Goal: Task Accomplishment & Management: Manage account settings

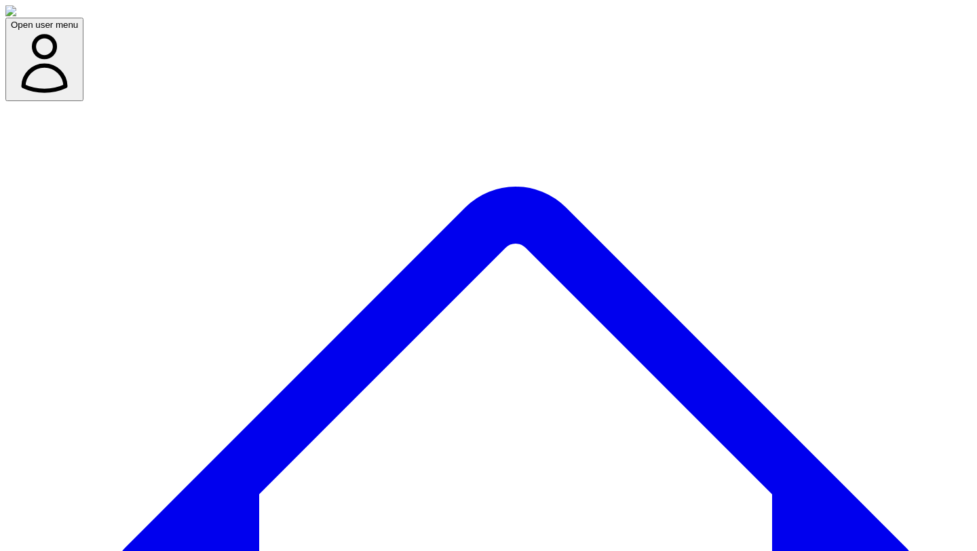
click at [78, 30] on icon "button" at bounding box center [44, 63] width 67 height 67
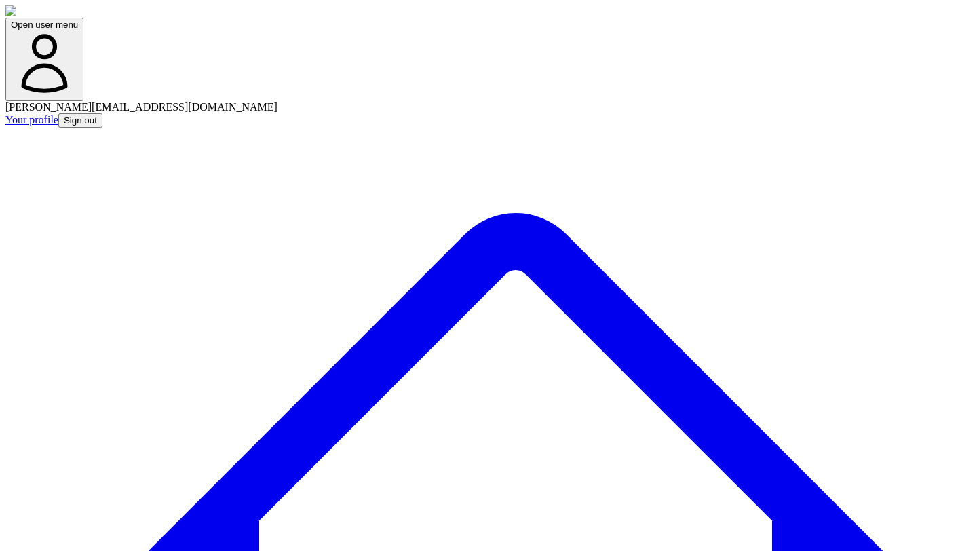
click at [103, 113] on button "Sign out" at bounding box center [80, 120] width 44 height 14
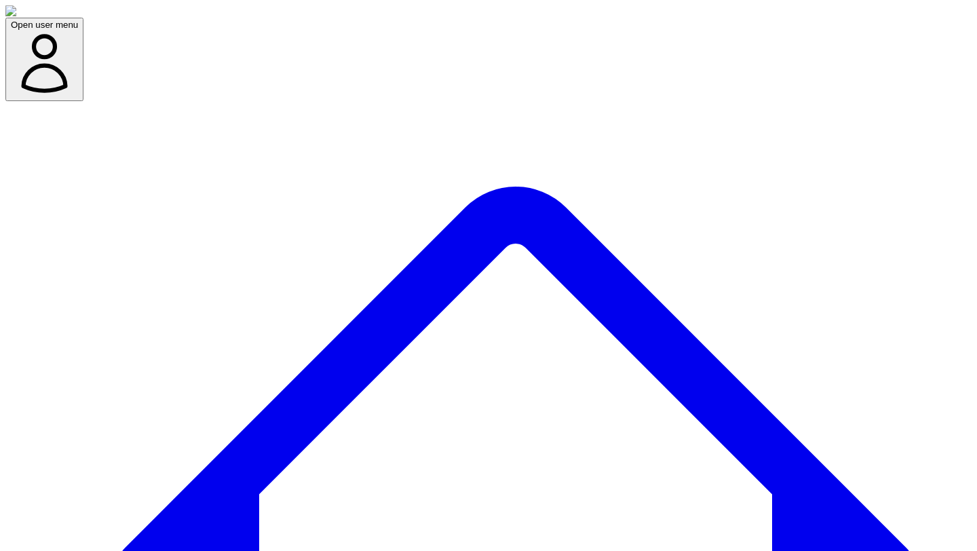
click at [470, 25] on div "Open user menu" at bounding box center [488, 53] width 967 height 96
